Goal: Browse casually

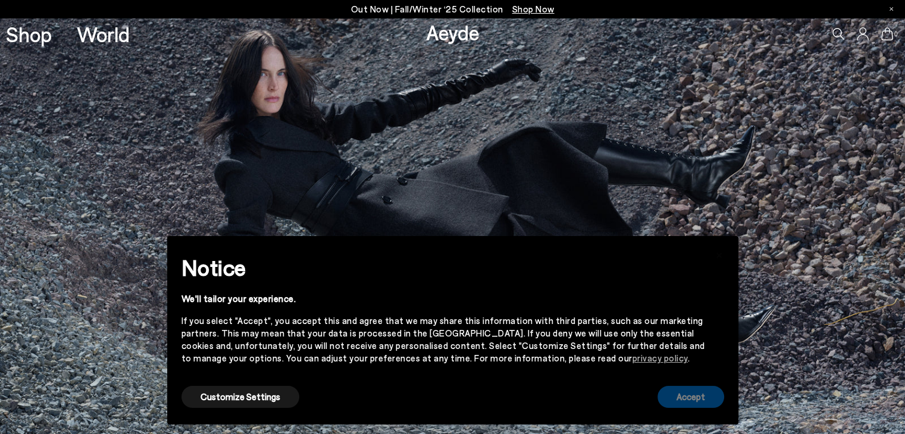
click at [685, 401] on button "Accept" at bounding box center [690, 397] width 67 height 22
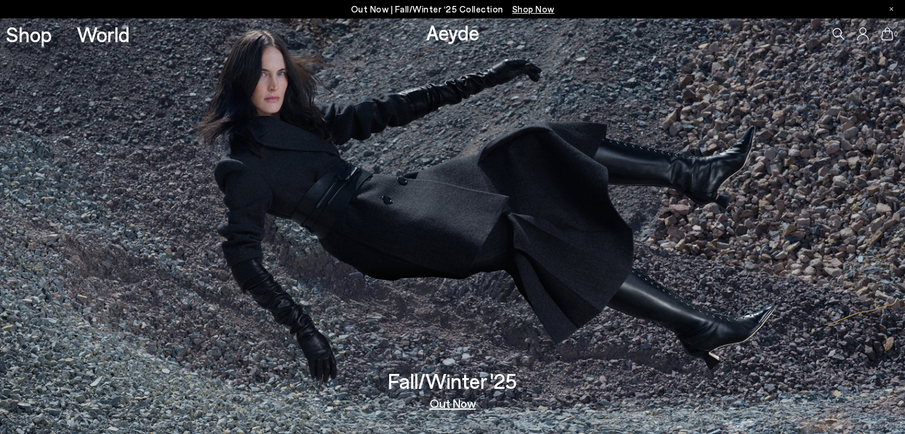
click at [453, 319] on img at bounding box center [452, 226] width 905 height 416
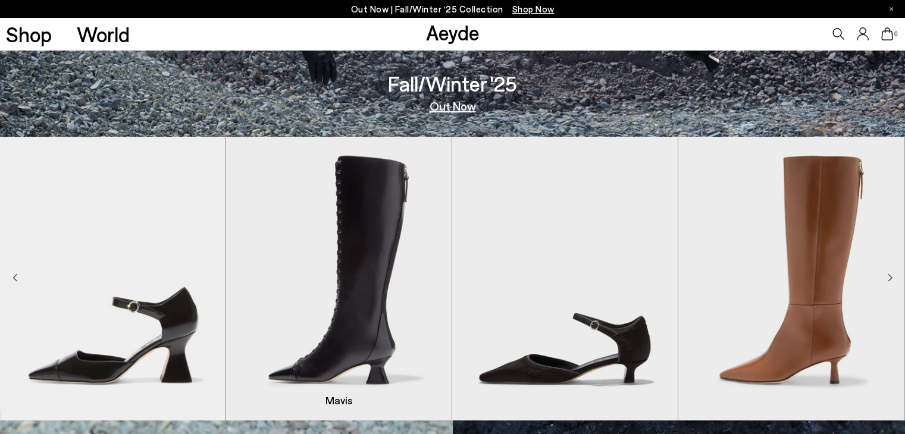
scroll to position [320, 0]
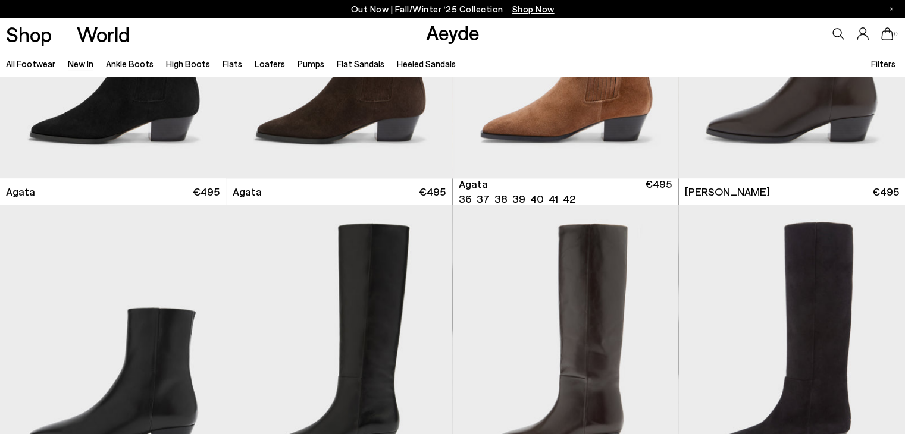
scroll to position [654, 0]
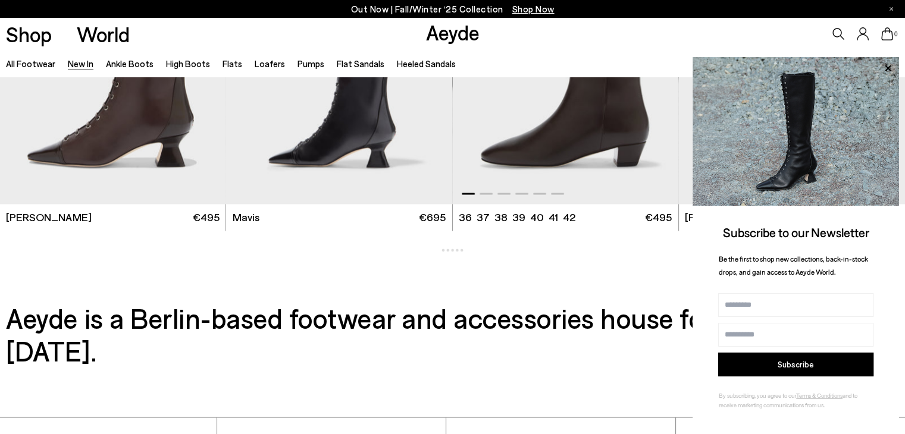
scroll to position [1543, 0]
